Goal: Transaction & Acquisition: Obtain resource

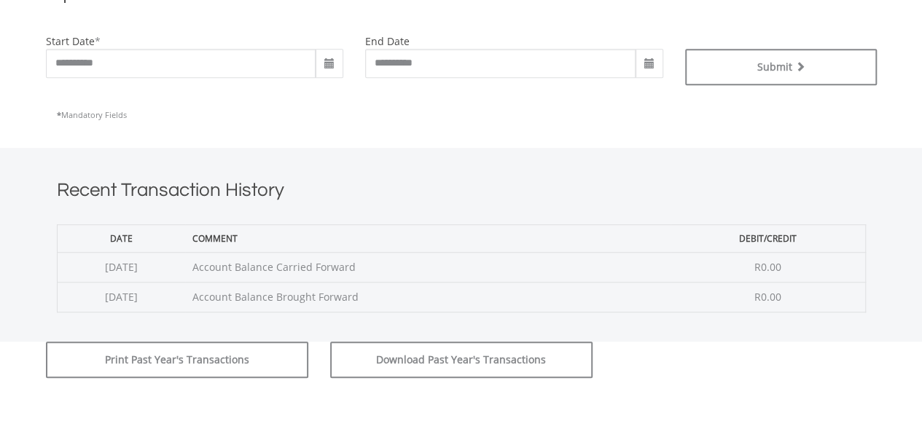
scroll to position [510, 0]
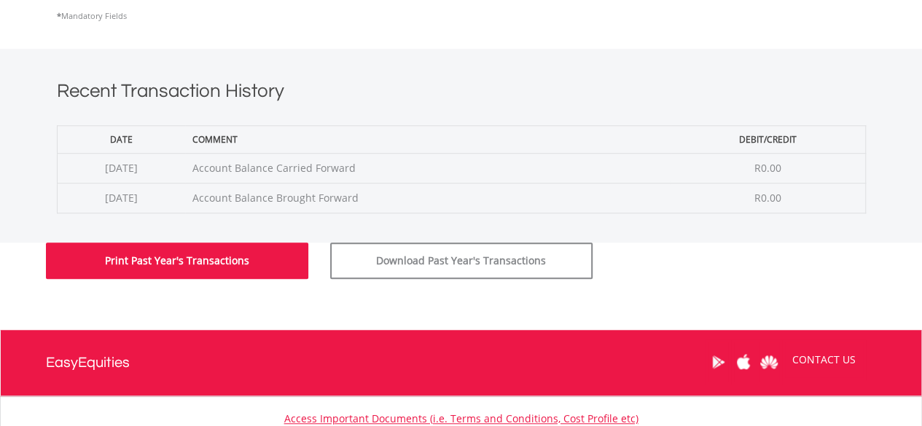
click at [291, 264] on button "Print Past Year's Transactions" at bounding box center [177, 261] width 262 height 36
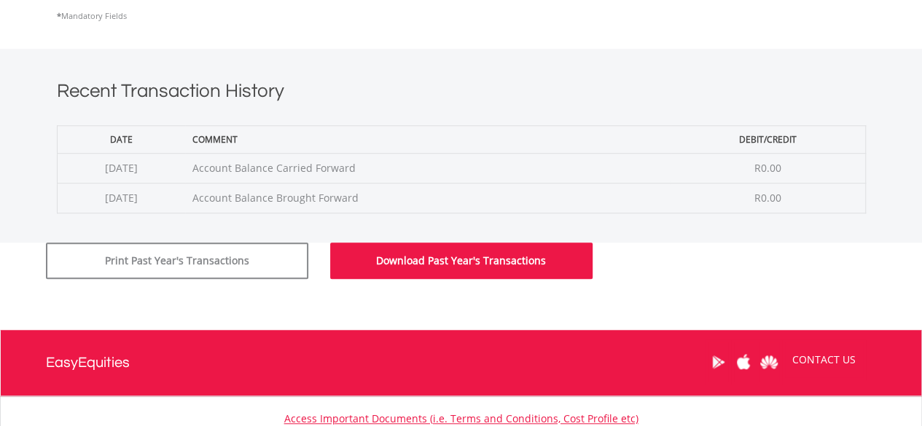
click at [420, 258] on button "Download Past Year's Transactions" at bounding box center [461, 261] width 262 height 36
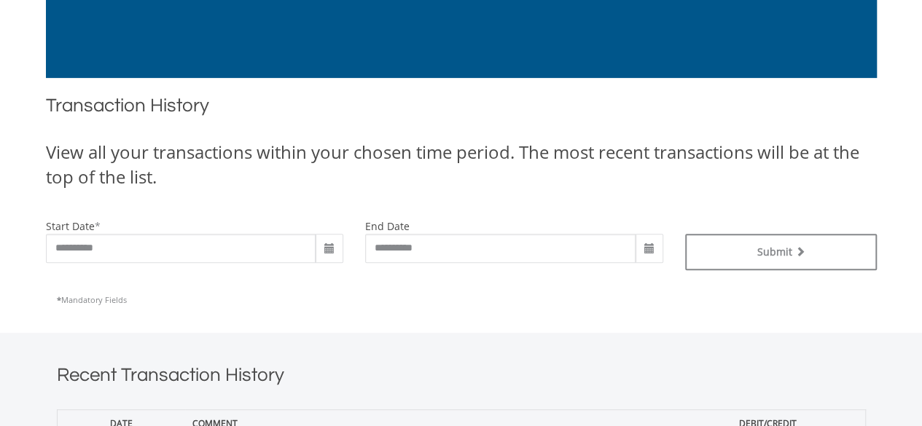
scroll to position [329, 0]
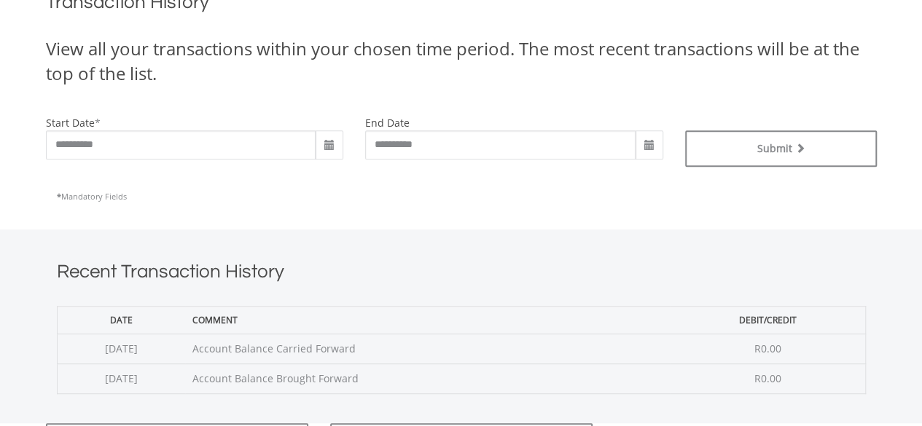
click at [329, 144] on span at bounding box center [330, 146] width 12 height 12
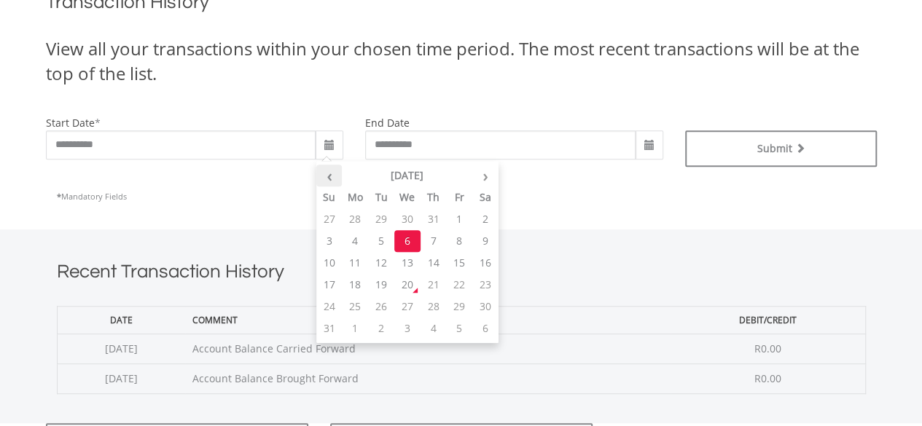
click at [334, 176] on th "‹" at bounding box center [329, 176] width 26 height 22
click at [335, 176] on th "‹" at bounding box center [329, 176] width 26 height 22
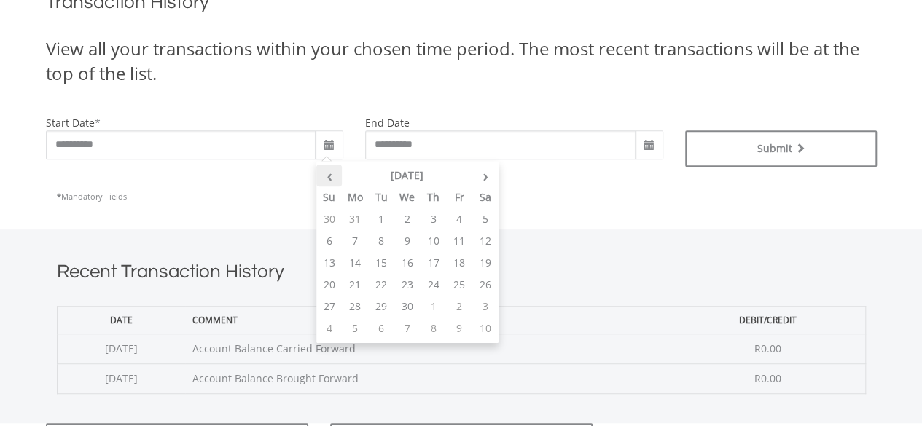
click at [335, 176] on th "‹" at bounding box center [329, 176] width 26 height 22
click at [333, 176] on th "‹" at bounding box center [329, 176] width 26 height 22
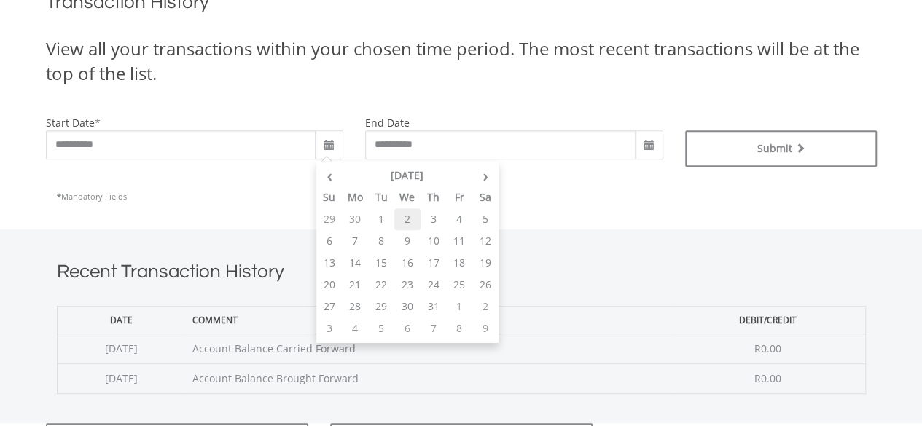
click at [404, 222] on td "2" at bounding box center [407, 219] width 26 height 22
type input "**********"
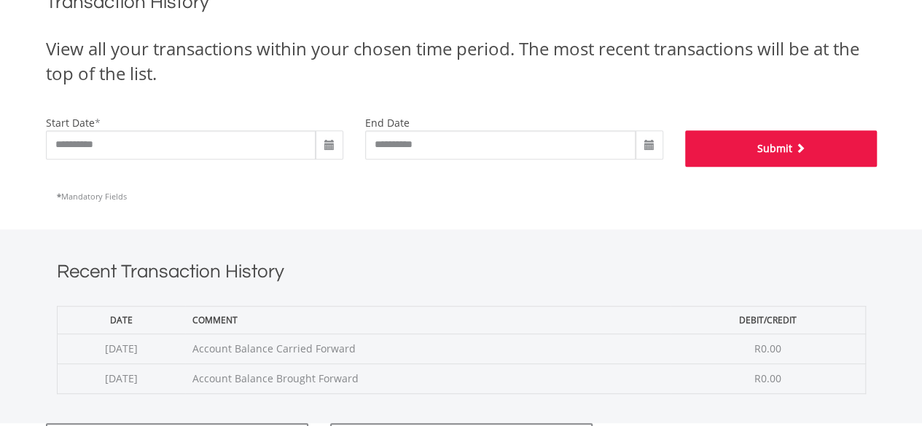
click at [778, 151] on button "Submit" at bounding box center [781, 148] width 192 height 36
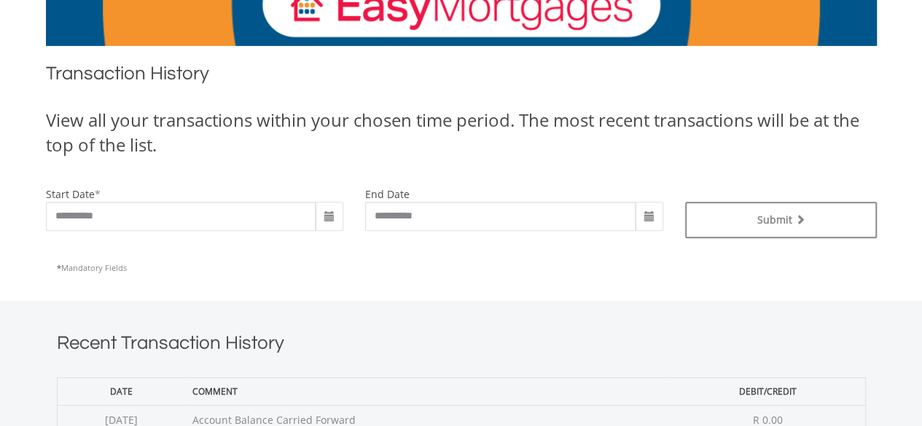
scroll to position [291, 0]
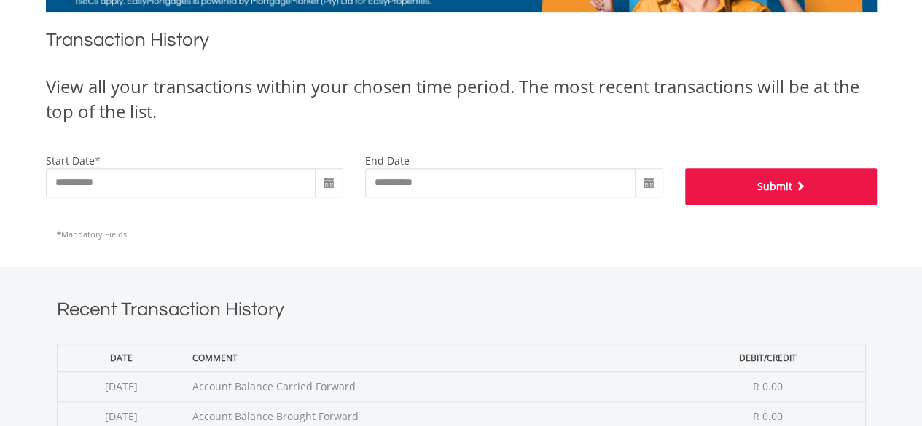
click at [780, 178] on button "Submit" at bounding box center [781, 186] width 192 height 36
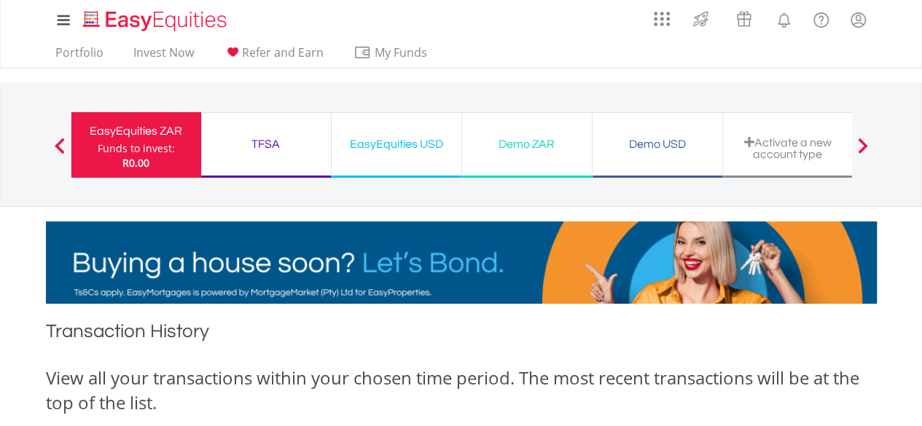
click at [405, 157] on div "EasyEquities USD Funds to invest: R0.00" at bounding box center [397, 145] width 130 height 66
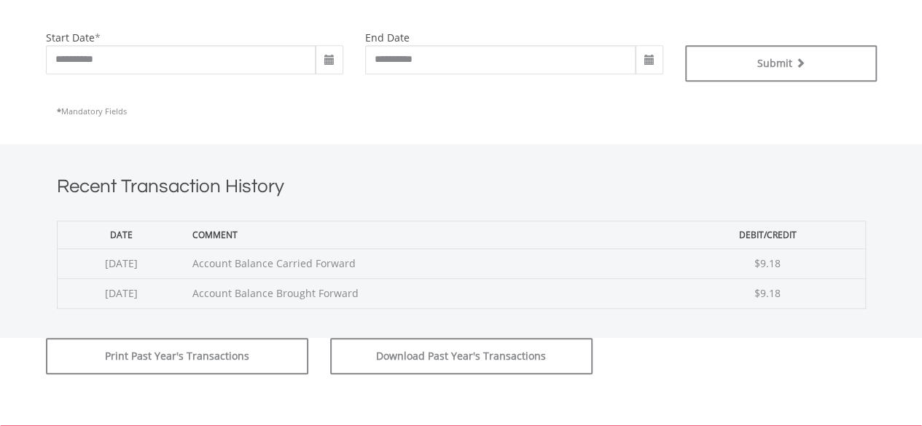
scroll to position [437, 0]
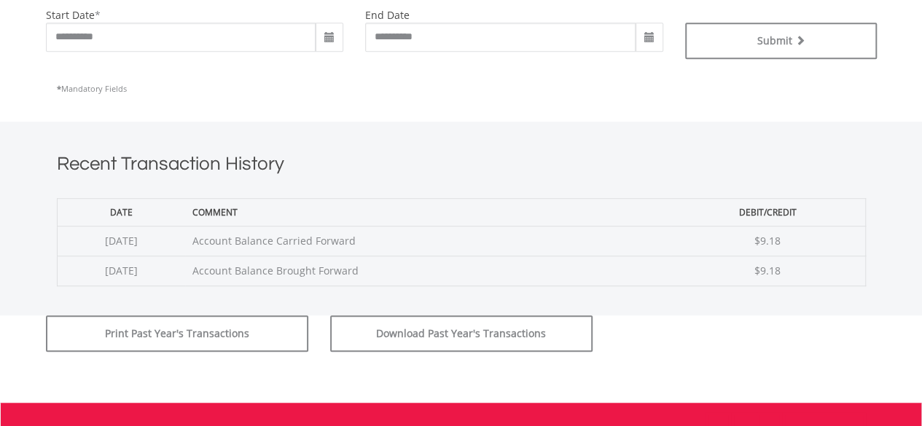
click at [336, 44] on span at bounding box center [329, 37] width 28 height 29
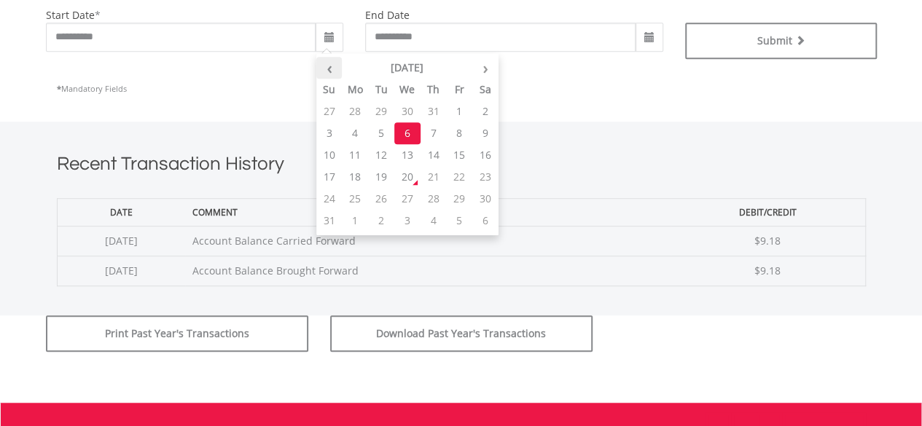
click at [335, 74] on th "‹" at bounding box center [329, 68] width 26 height 22
click at [334, 74] on th "‹" at bounding box center [329, 68] width 26 height 22
click at [334, 72] on th "‹" at bounding box center [329, 68] width 26 height 22
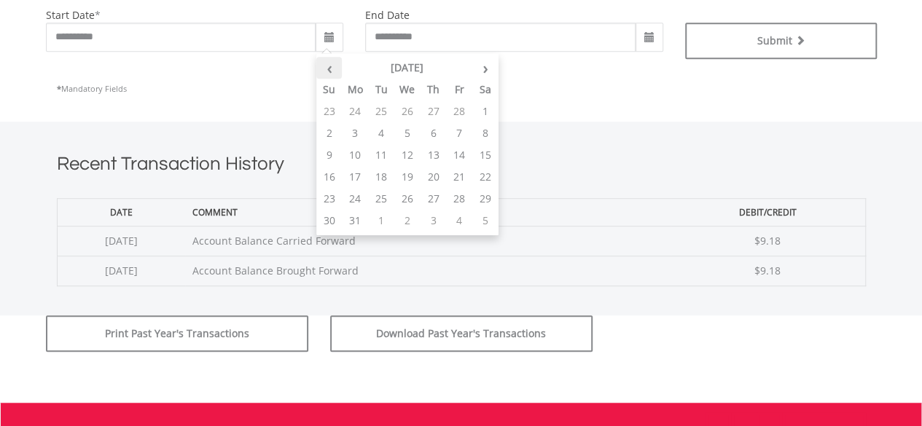
click at [334, 72] on th "‹" at bounding box center [329, 68] width 26 height 22
click at [391, 140] on td "3" at bounding box center [381, 133] width 26 height 22
type input "**********"
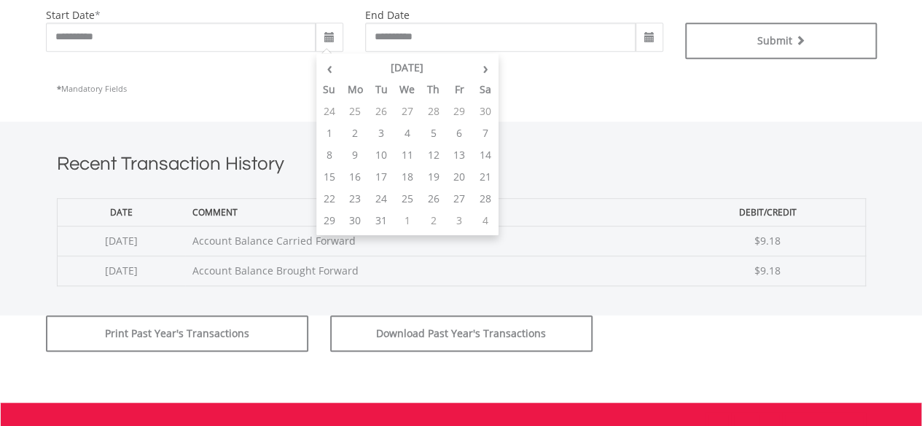
type input "**********"
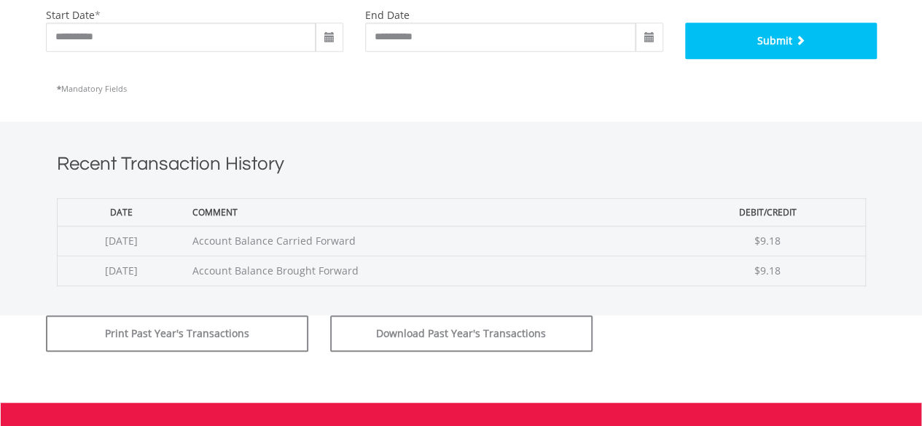
click at [791, 38] on button "Submit" at bounding box center [781, 41] width 192 height 36
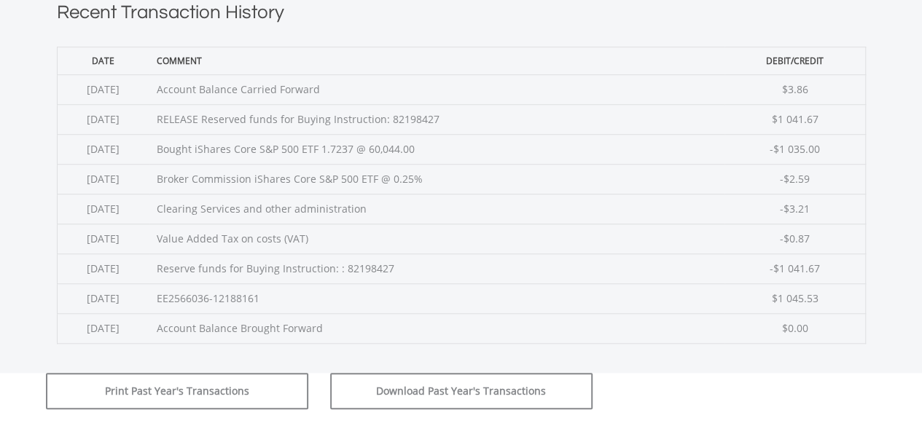
scroll to position [656, 0]
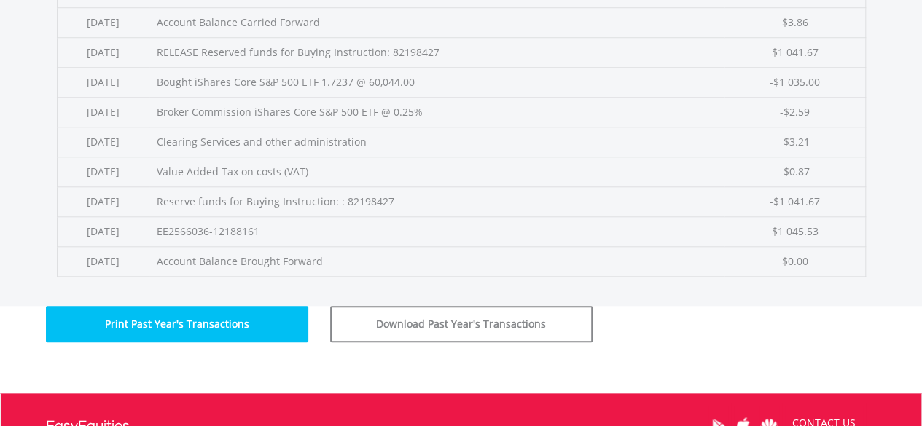
click at [283, 315] on button "Print Past Year's Transactions" at bounding box center [177, 324] width 262 height 36
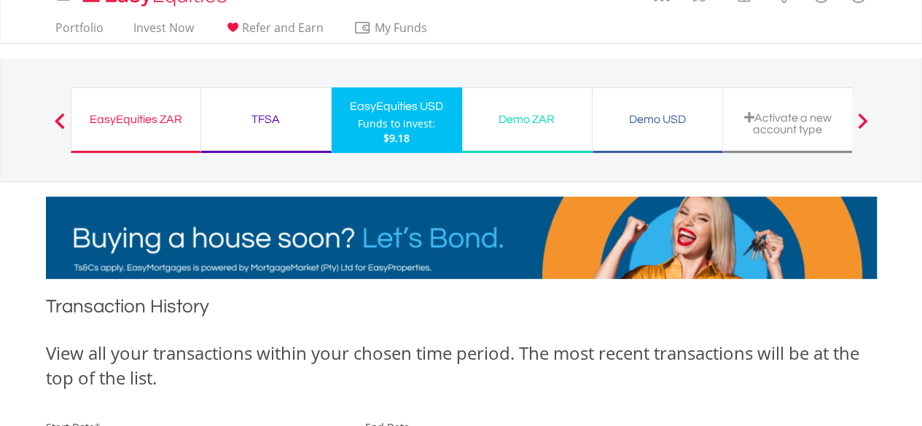
scroll to position [0, 0]
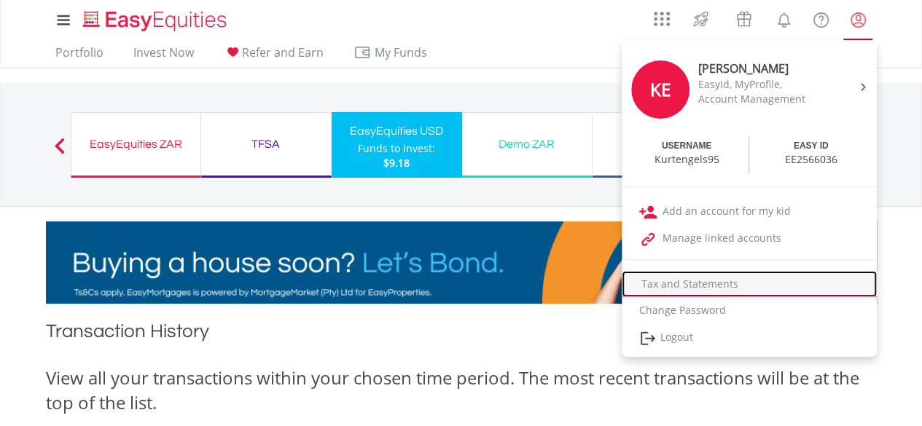
click at [695, 287] on link "Tax and Statements" at bounding box center [749, 284] width 255 height 26
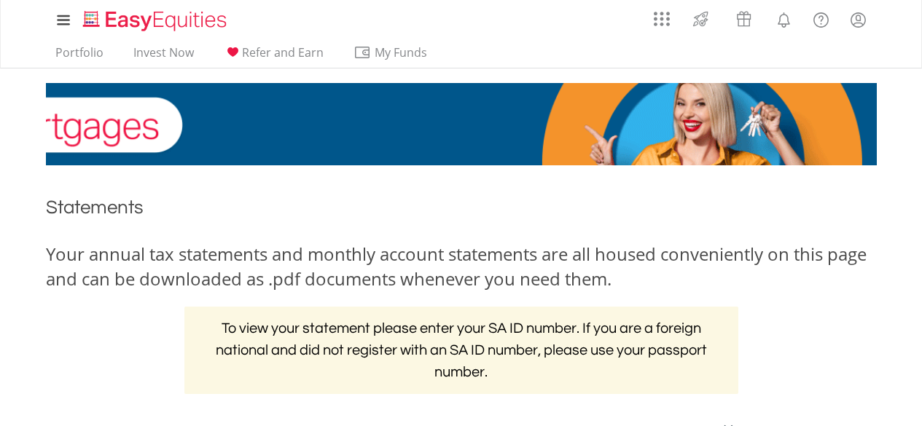
scroll to position [364, 0]
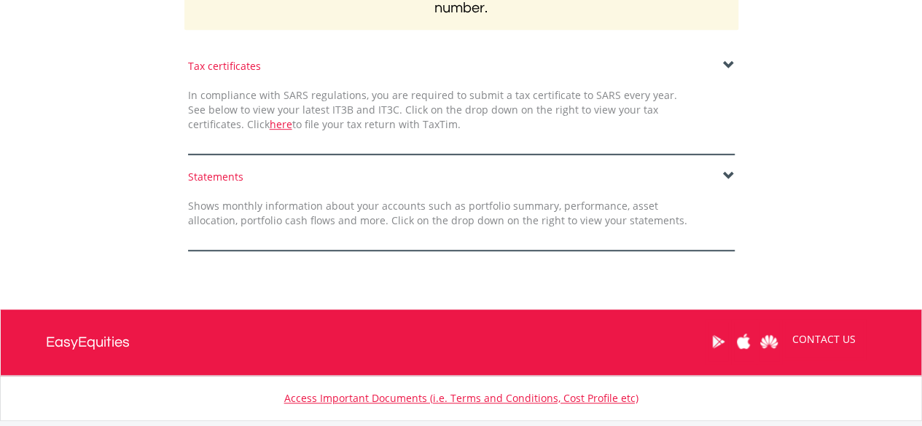
click at [227, 179] on div "Statements" at bounding box center [461, 177] width 546 height 15
click at [723, 178] on span at bounding box center [729, 176] width 12 height 12
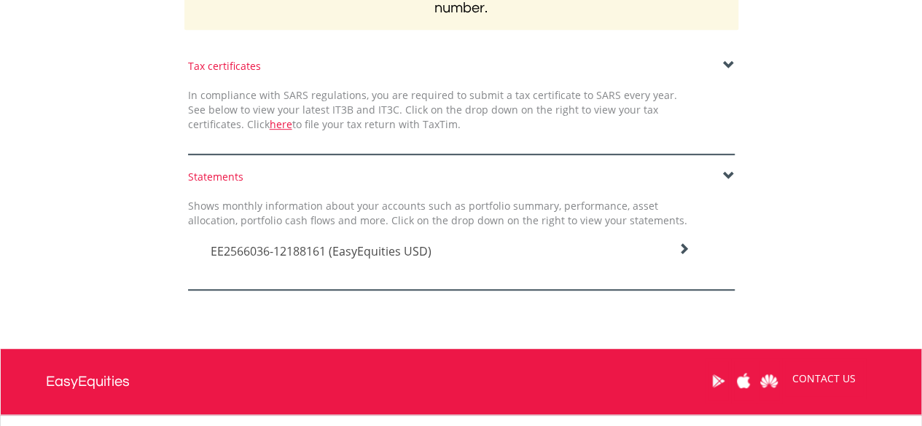
click at [683, 243] on icon at bounding box center [684, 249] width 12 height 12
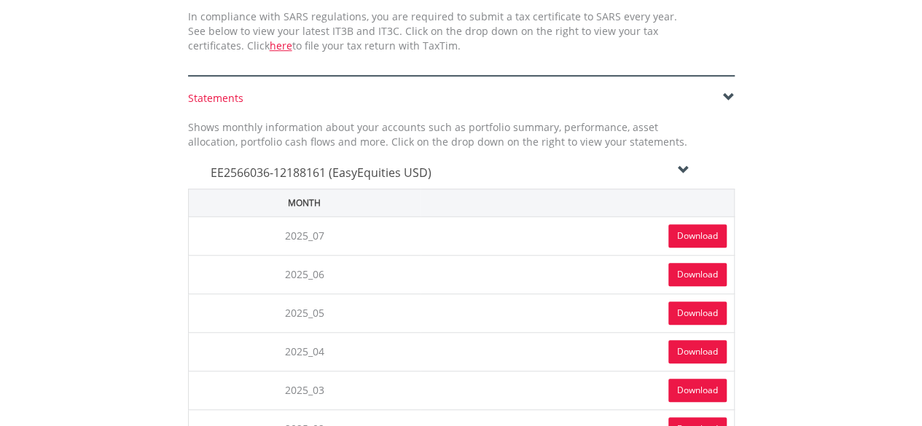
scroll to position [437, 0]
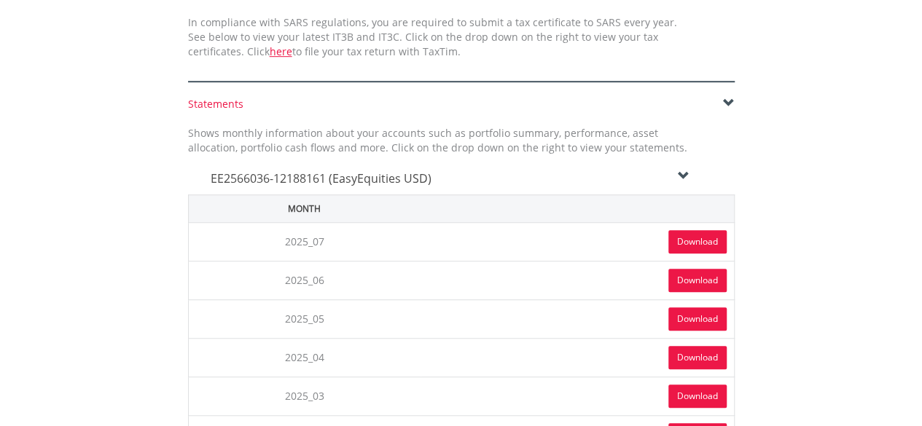
click at [306, 210] on th "Month" at bounding box center [304, 209] width 232 height 28
click at [370, 181] on span "EE2566036-12188161 (EasyEquities USD)" at bounding box center [321, 178] width 221 height 16
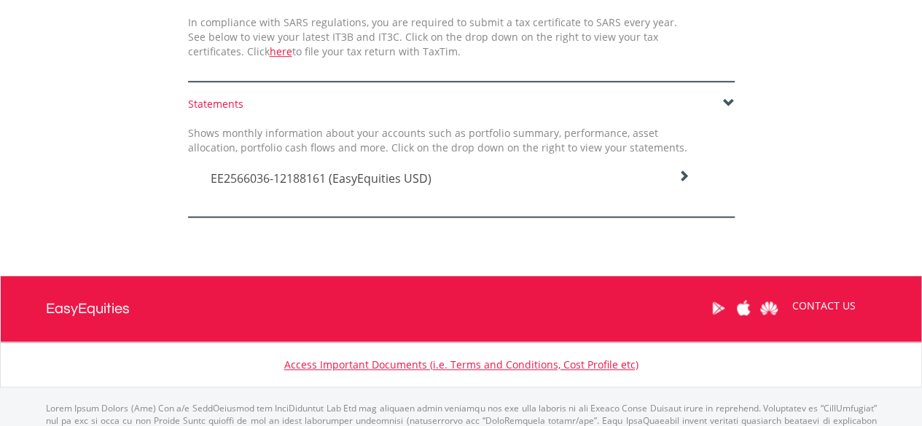
click at [370, 181] on span "EE2566036-12188161 (EasyEquities USD)" at bounding box center [321, 178] width 221 height 16
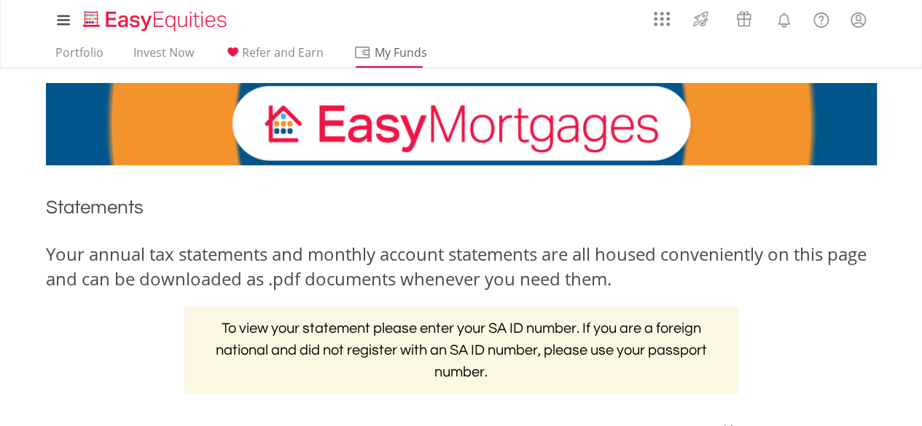
scroll to position [0, 0]
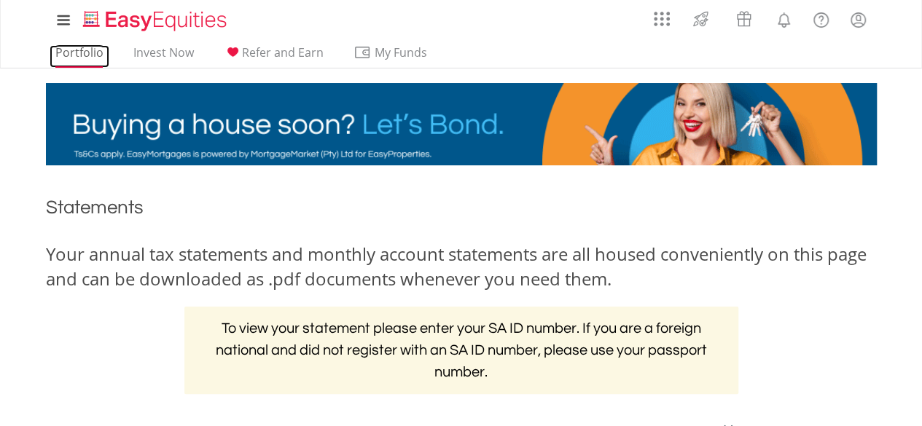
click at [82, 55] on link "Portfolio" at bounding box center [80, 56] width 60 height 23
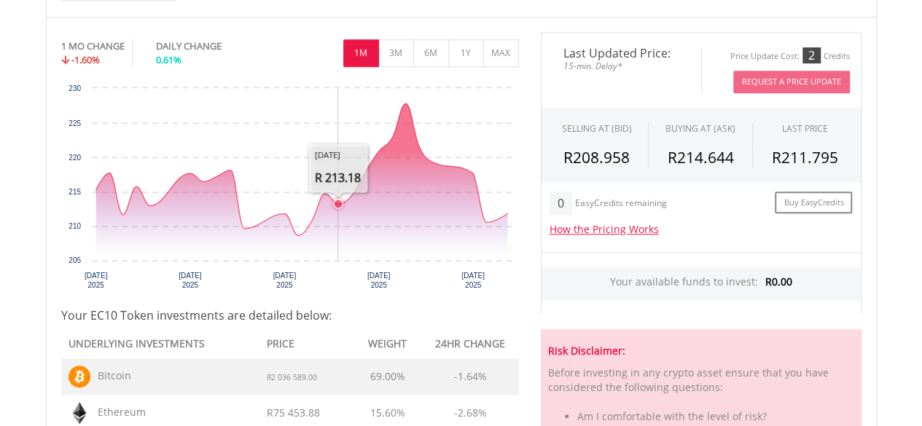
scroll to position [437, 0]
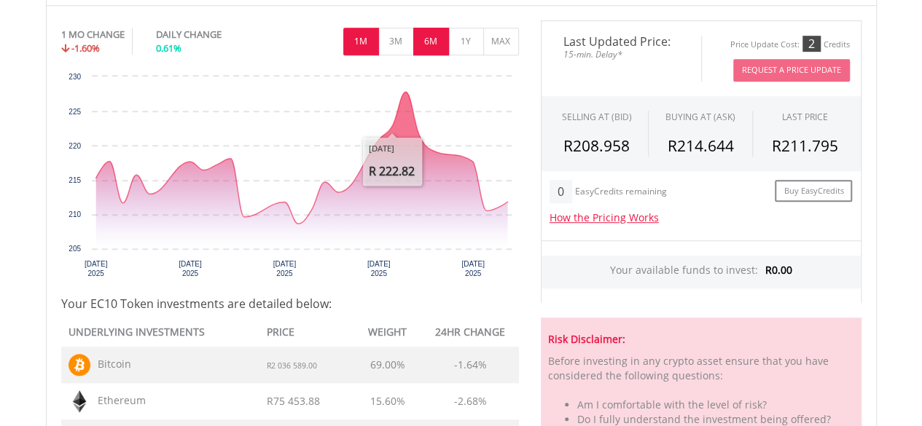
click at [434, 42] on button "6M" at bounding box center [431, 42] width 36 height 28
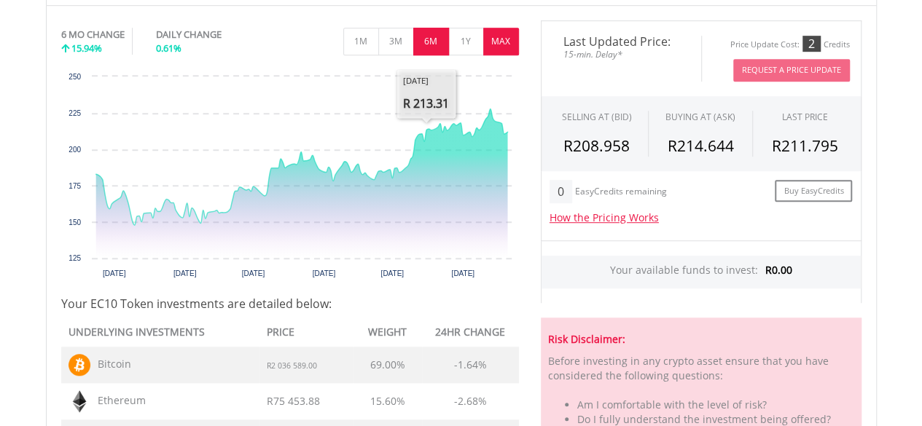
click at [495, 42] on button "MAX" at bounding box center [501, 42] width 36 height 28
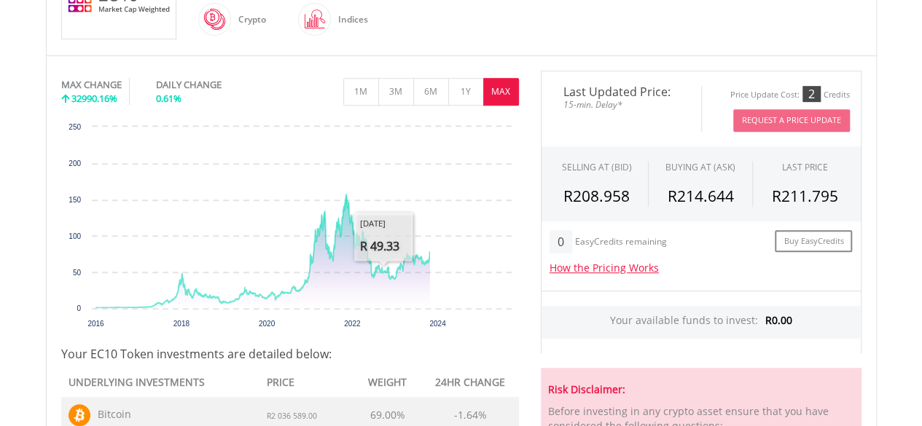
scroll to position [364, 0]
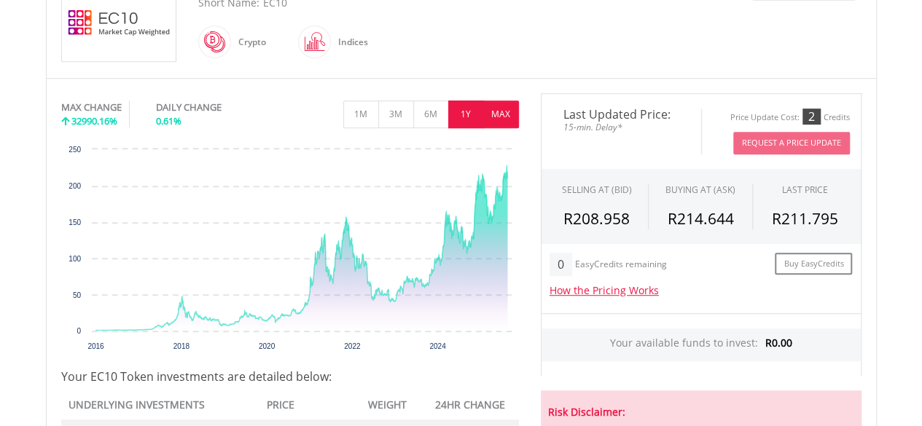
click at [466, 109] on button "1Y" at bounding box center [466, 115] width 36 height 28
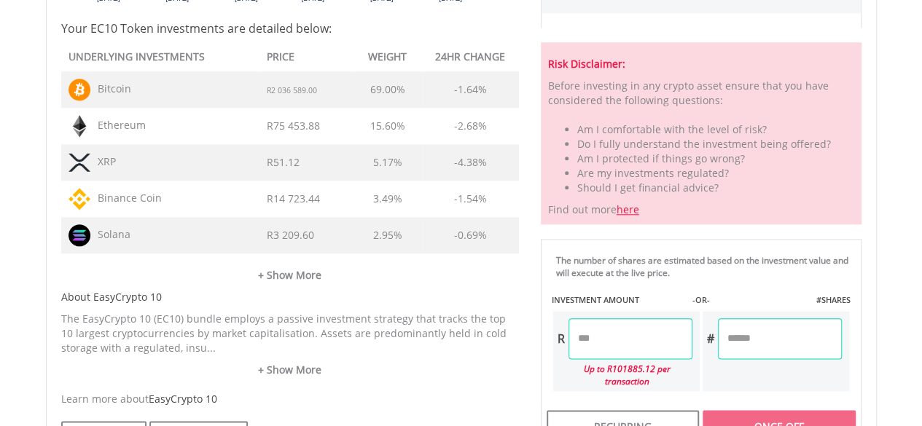
scroll to position [874, 0]
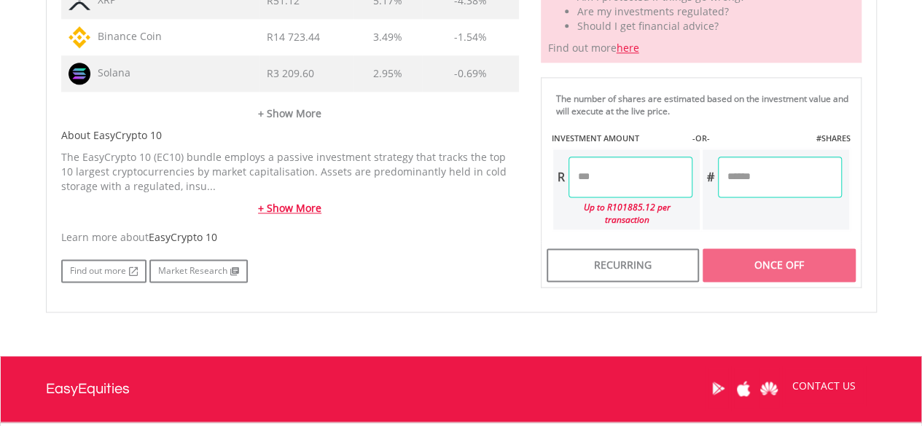
click at [303, 209] on link "+ Show More" at bounding box center [290, 208] width 458 height 15
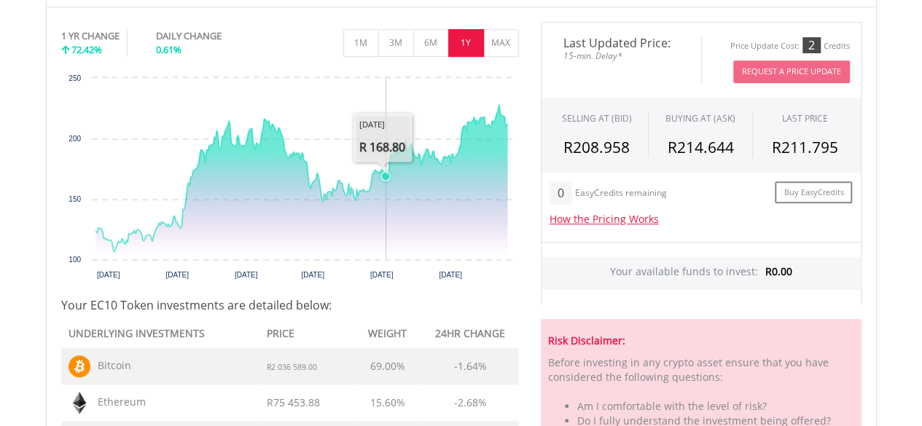
scroll to position [364, 0]
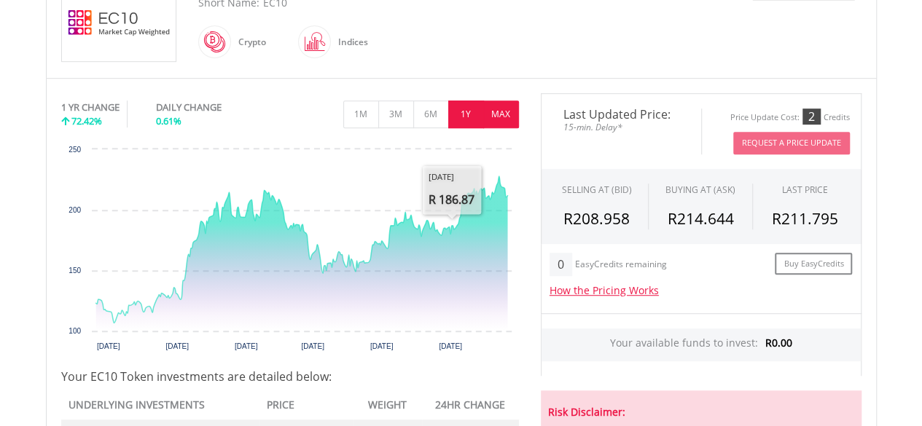
click at [506, 111] on button "MAX" at bounding box center [501, 115] width 36 height 28
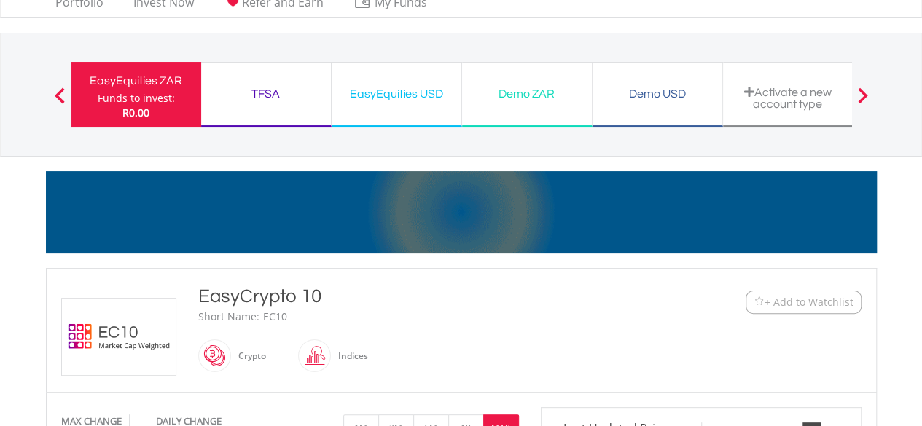
scroll to position [0, 0]
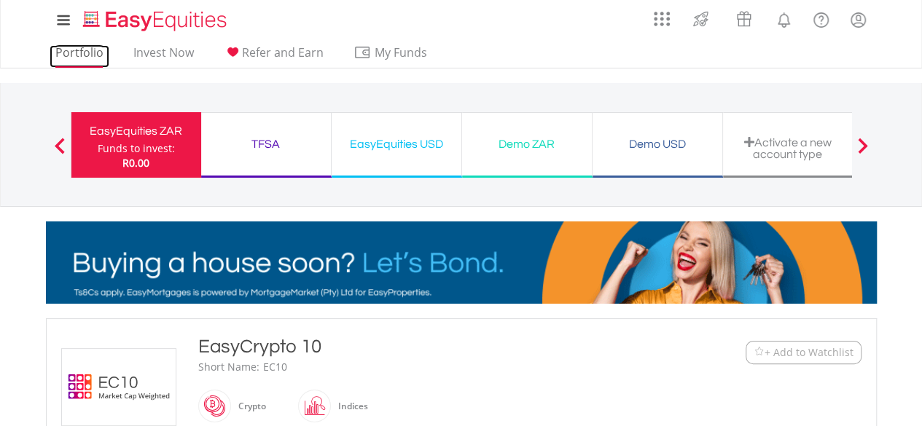
click at [68, 54] on link "Portfolio" at bounding box center [80, 56] width 60 height 23
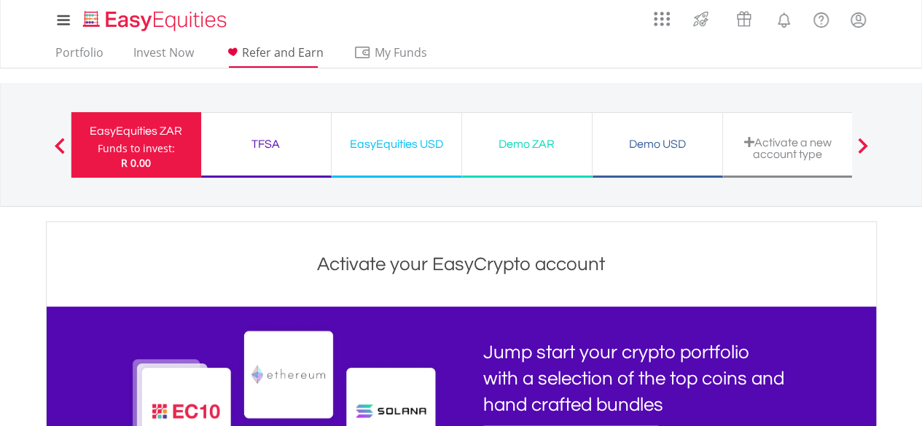
click at [314, 48] on span "Refer and Earn" at bounding box center [283, 52] width 82 height 16
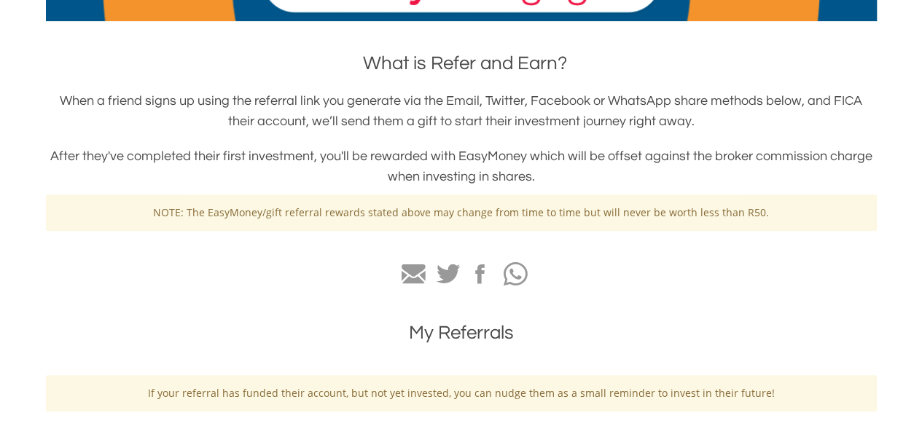
scroll to position [364, 0]
